Goal: Find specific page/section: Find specific page/section

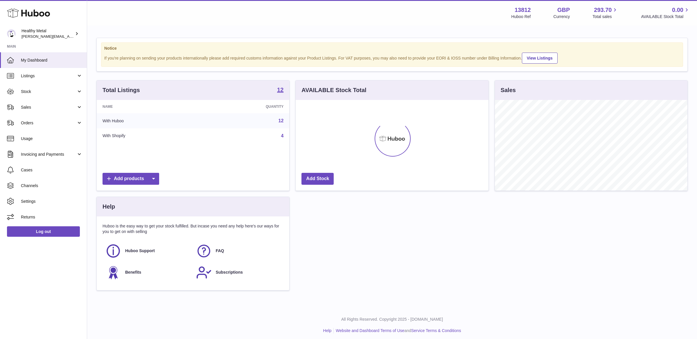
scroll to position [90, 192]
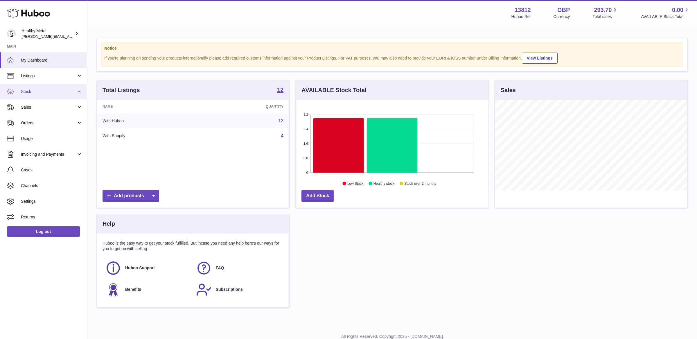
click at [49, 89] on span "Stock" at bounding box center [48, 92] width 55 height 6
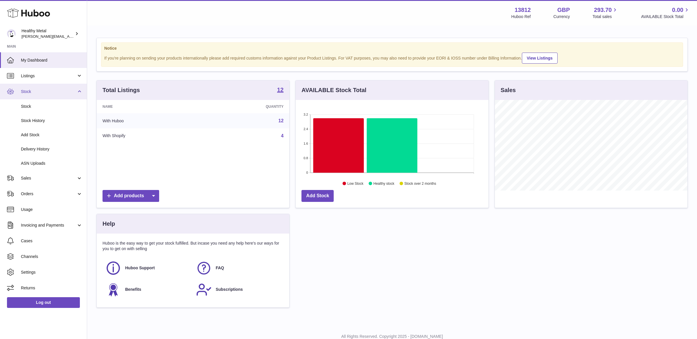
click at [49, 88] on link "Stock" at bounding box center [43, 92] width 87 height 16
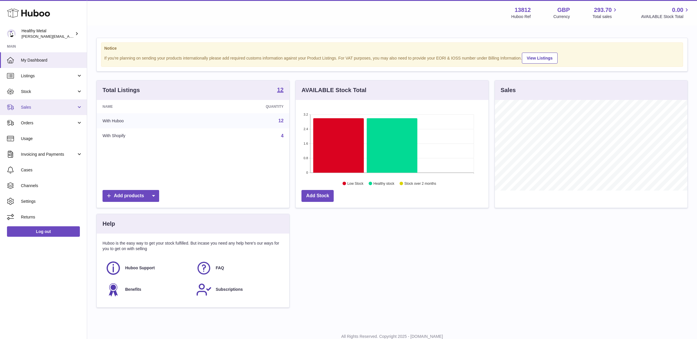
click at [52, 105] on span "Sales" at bounding box center [48, 108] width 55 height 6
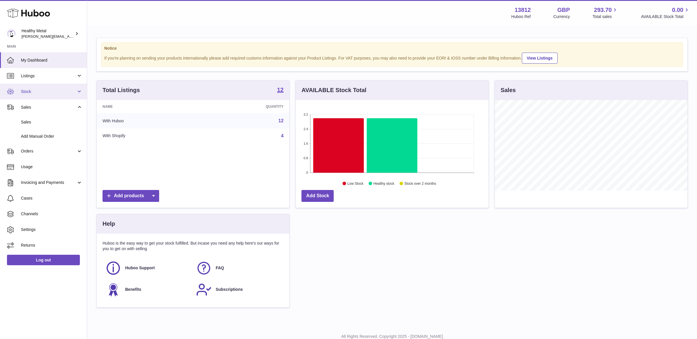
click at [42, 91] on span "Stock" at bounding box center [48, 92] width 55 height 6
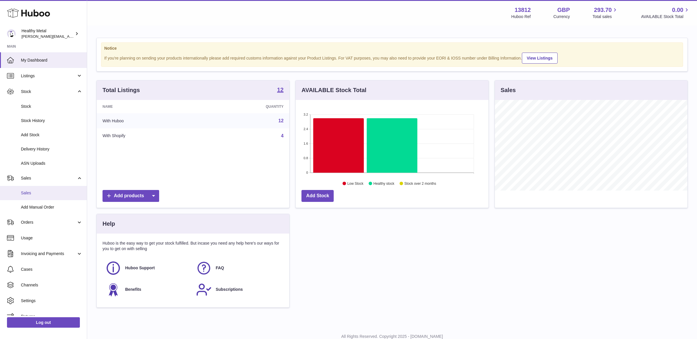
click at [44, 195] on span "Sales" at bounding box center [52, 193] width 62 height 6
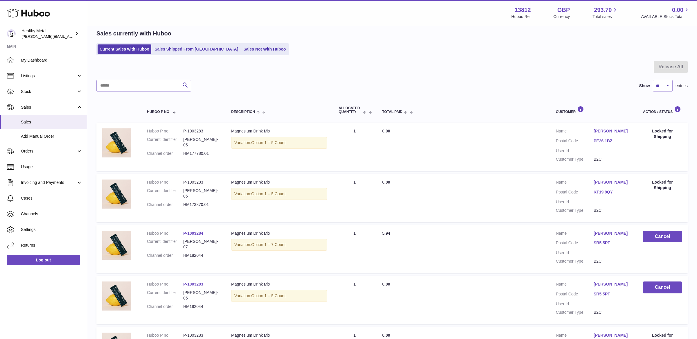
scroll to position [35, 0]
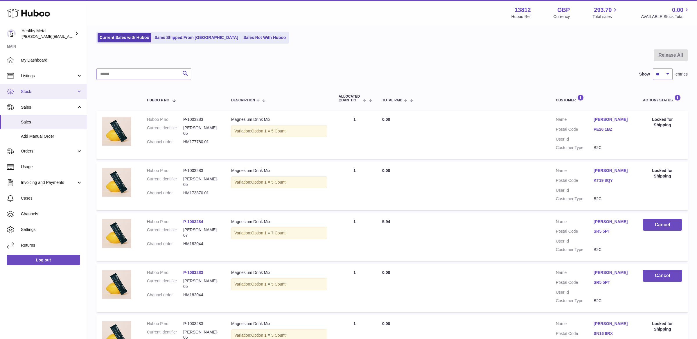
click at [54, 89] on span "Stock" at bounding box center [48, 92] width 55 height 6
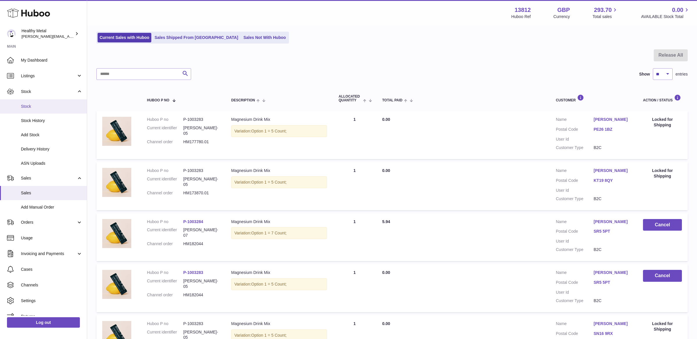
click at [30, 108] on span "Stock" at bounding box center [52, 107] width 62 height 6
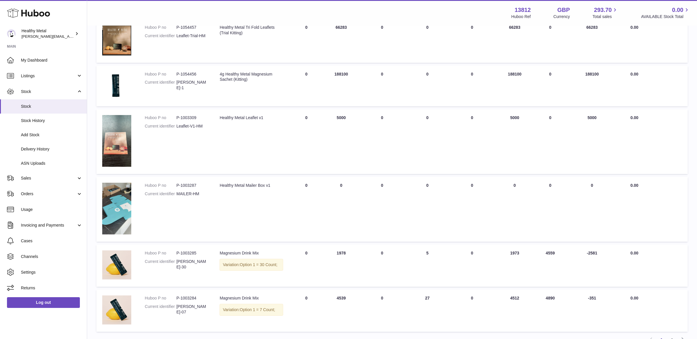
scroll to position [333, 0]
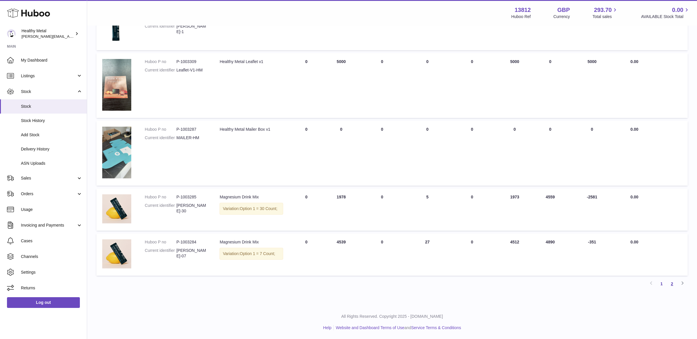
click at [671, 283] on link "2" at bounding box center [672, 283] width 10 height 10
